Goal: Navigation & Orientation: Go to known website

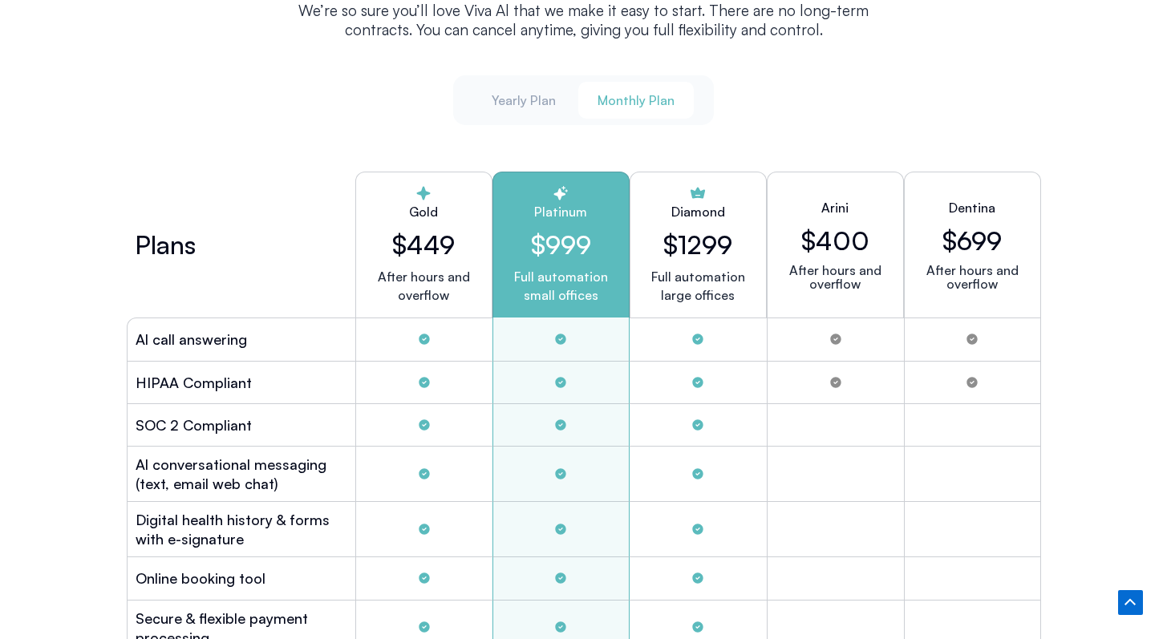
scroll to position [4284, 0]
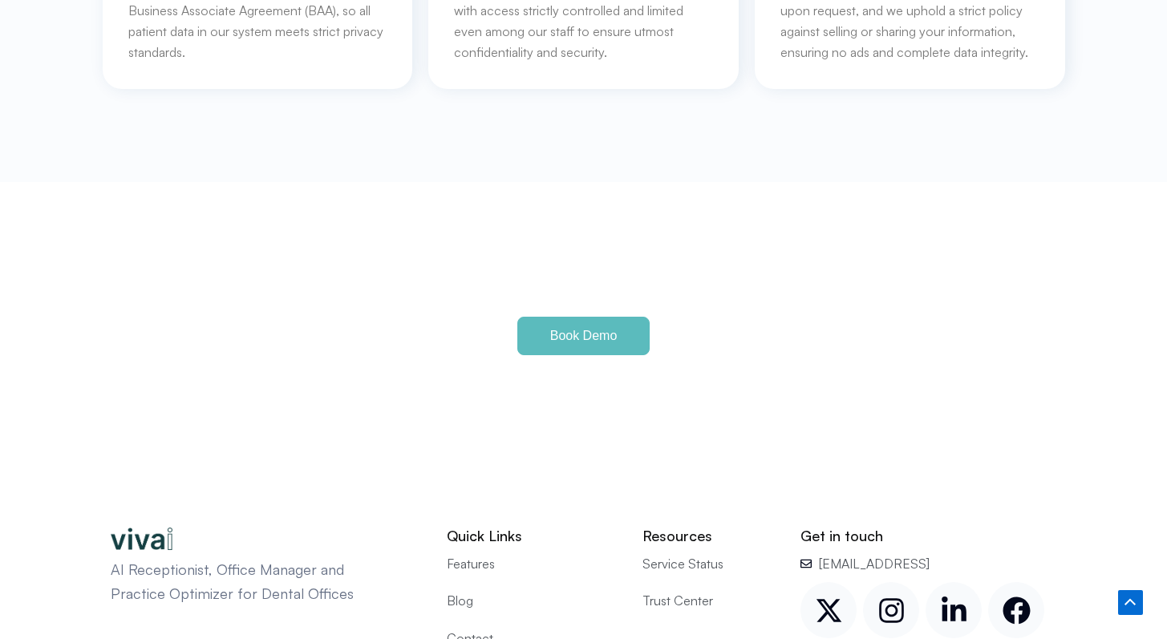
scroll to position [7525, 0]
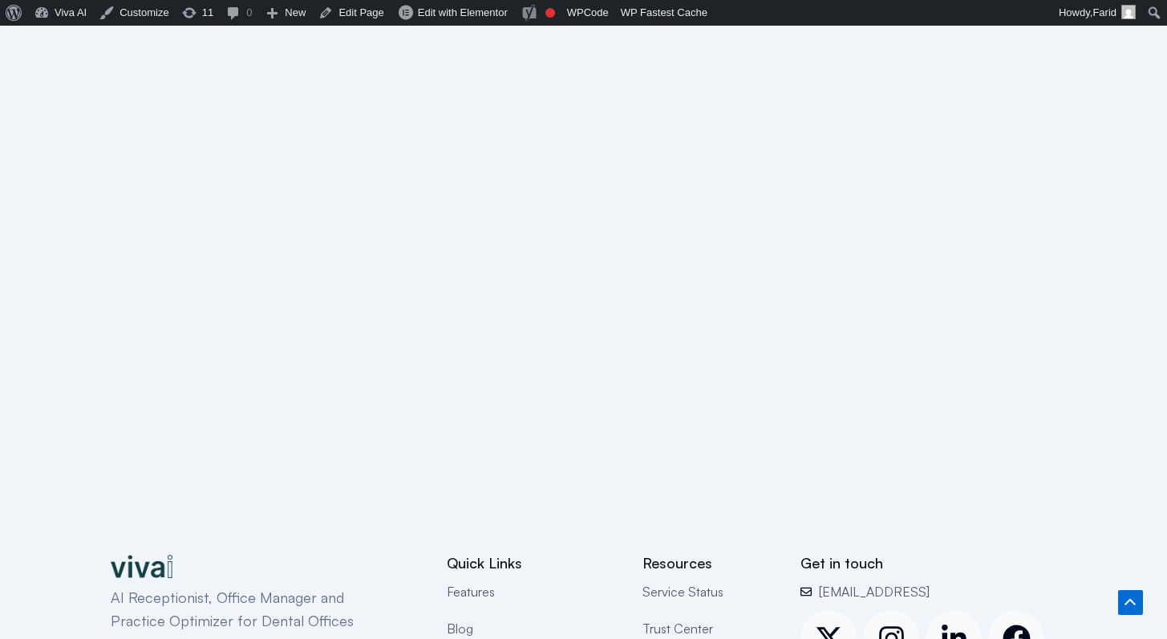
scroll to position [509, 0]
